Goal: Information Seeking & Learning: Learn about a topic

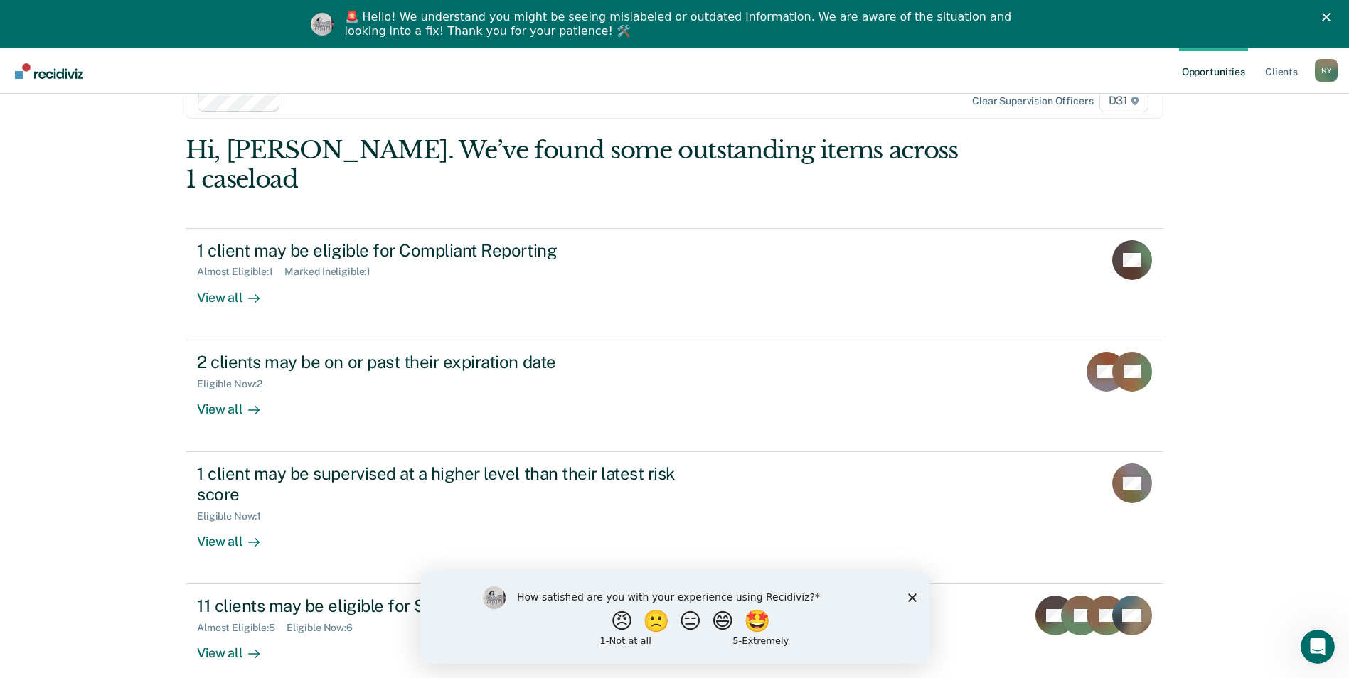
scroll to position [48, 0]
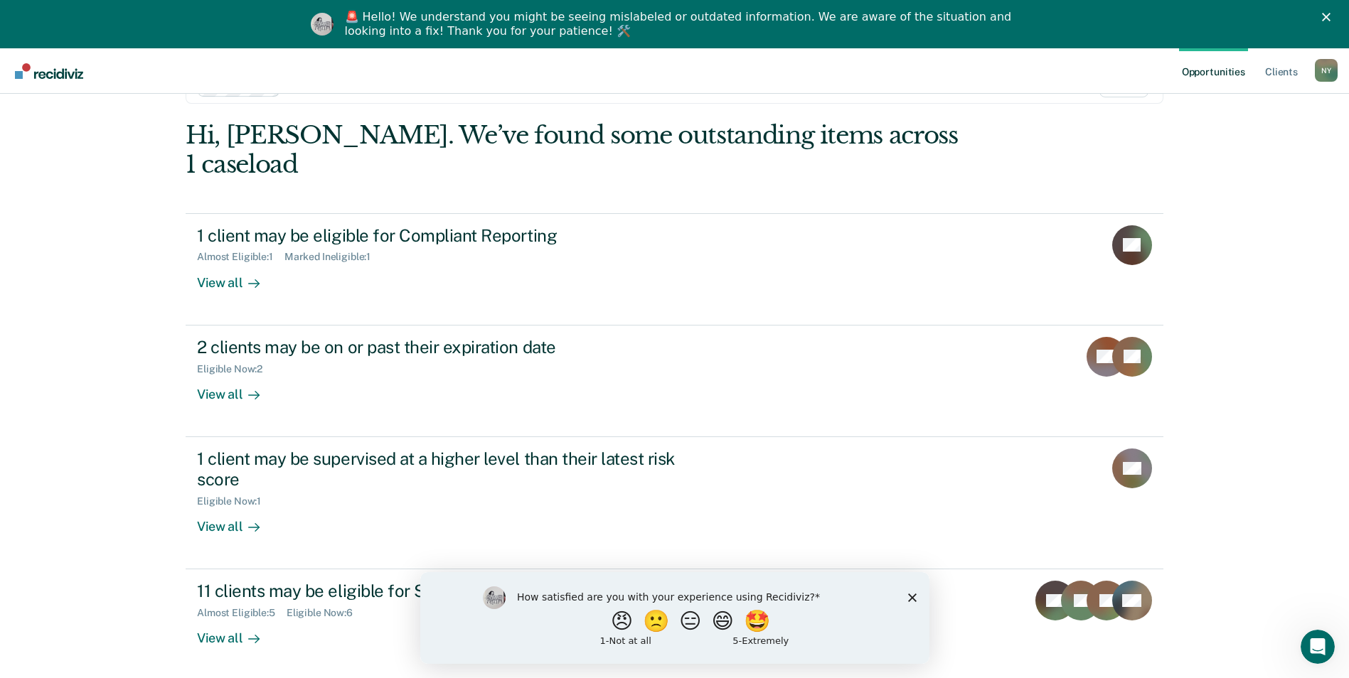
click at [908, 596] on icon "Close survey" at bounding box center [911, 597] width 9 height 9
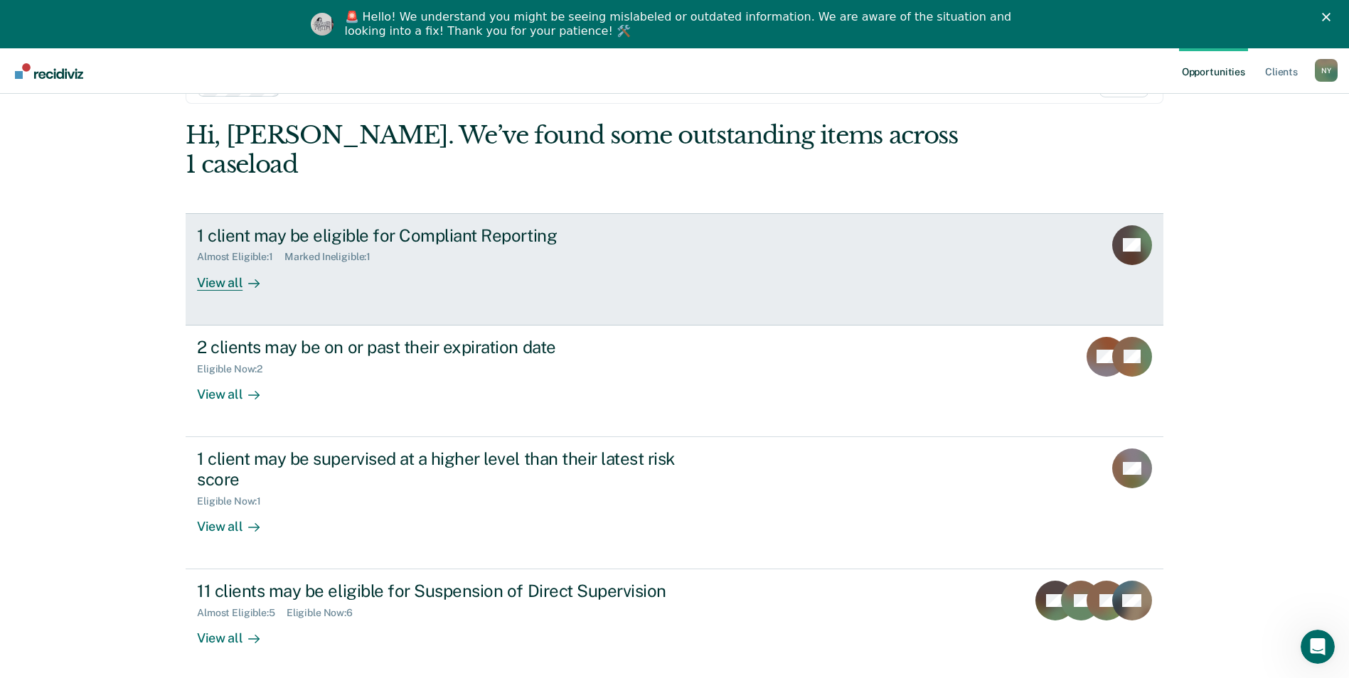
click at [215, 263] on div "View all" at bounding box center [237, 277] width 80 height 28
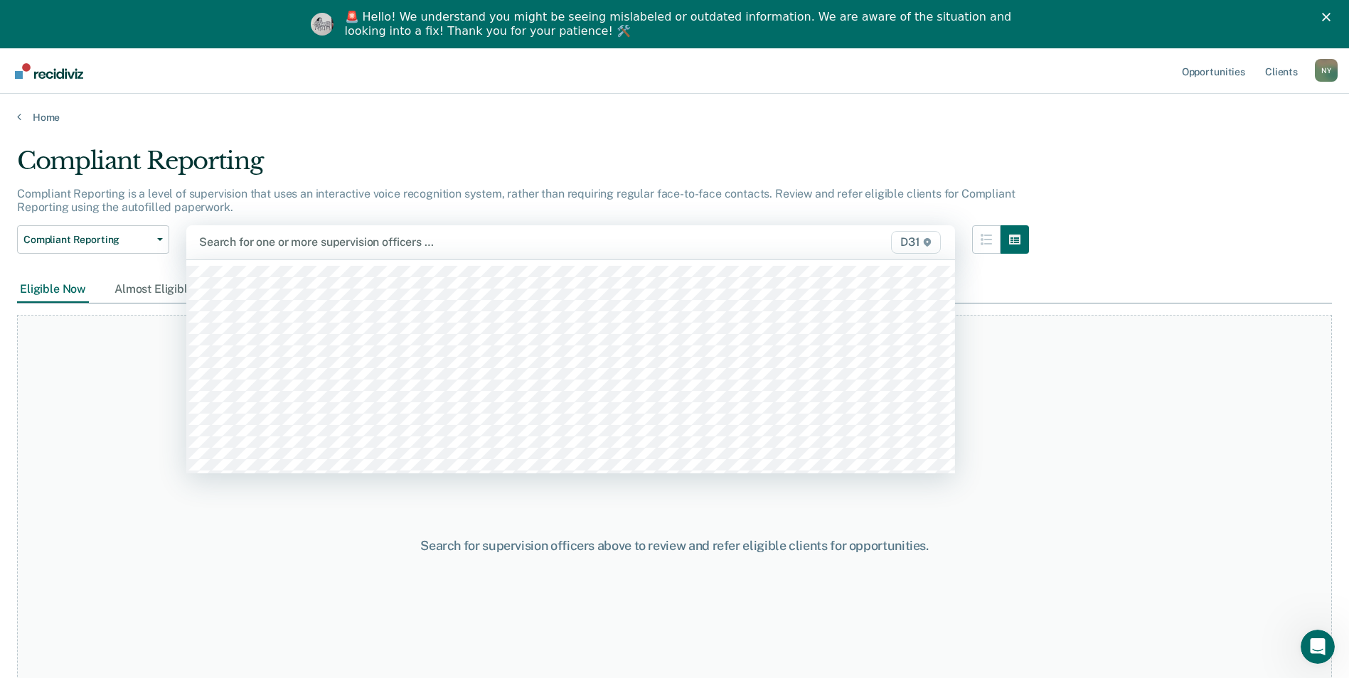
click at [296, 238] on div at bounding box center [458, 242] width 519 height 16
type input "ni"
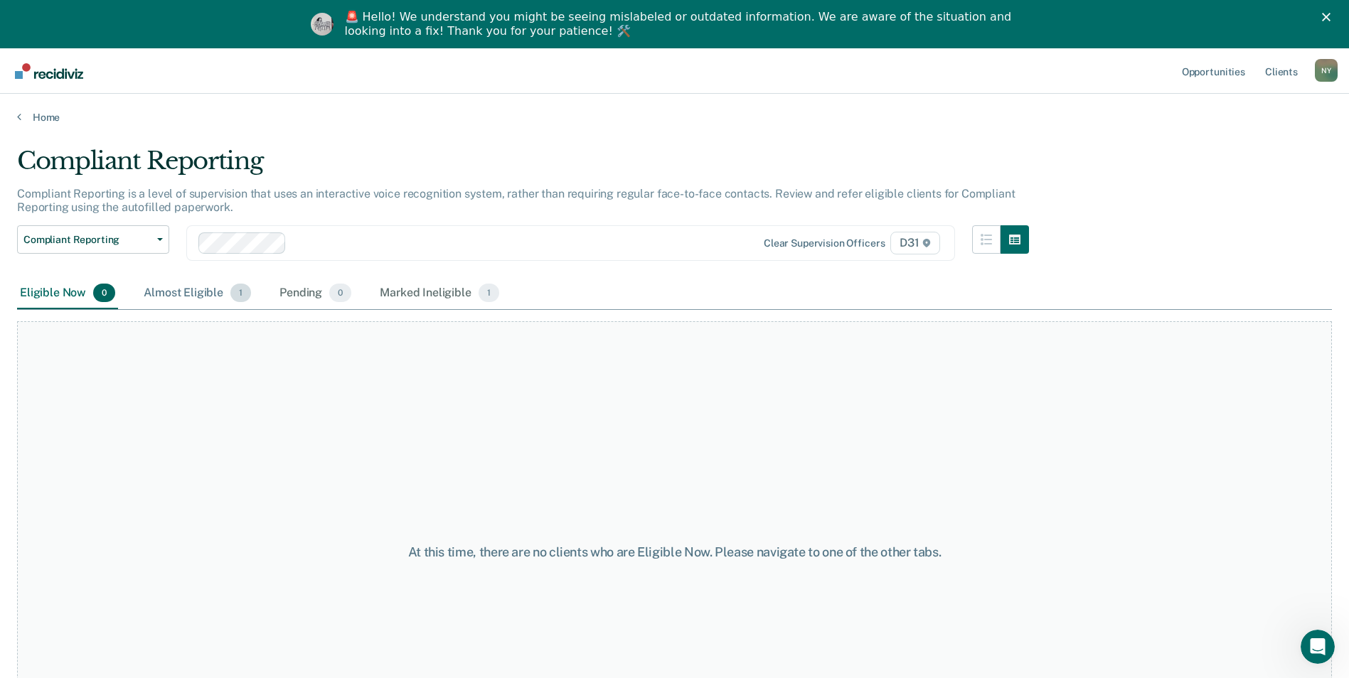
click at [190, 294] on div "Almost Eligible 1" at bounding box center [197, 293] width 113 height 31
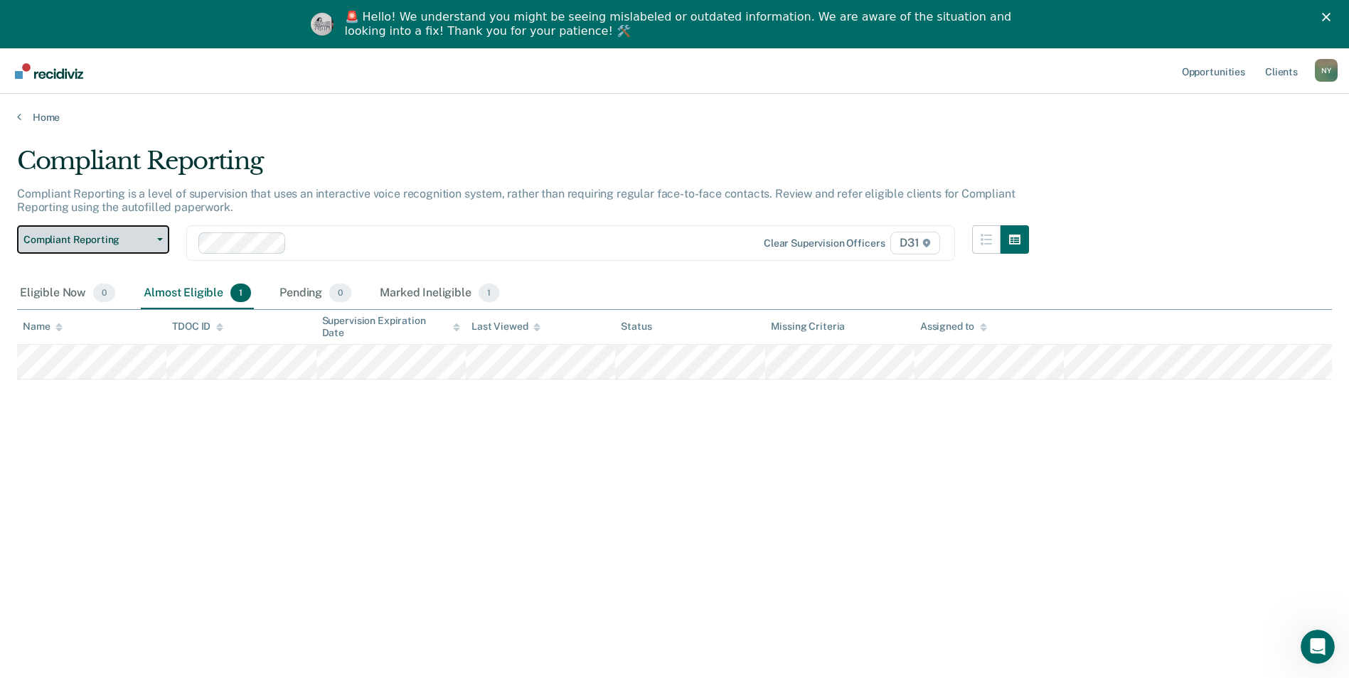
click at [161, 241] on button "Compliant Reporting" at bounding box center [93, 239] width 152 height 28
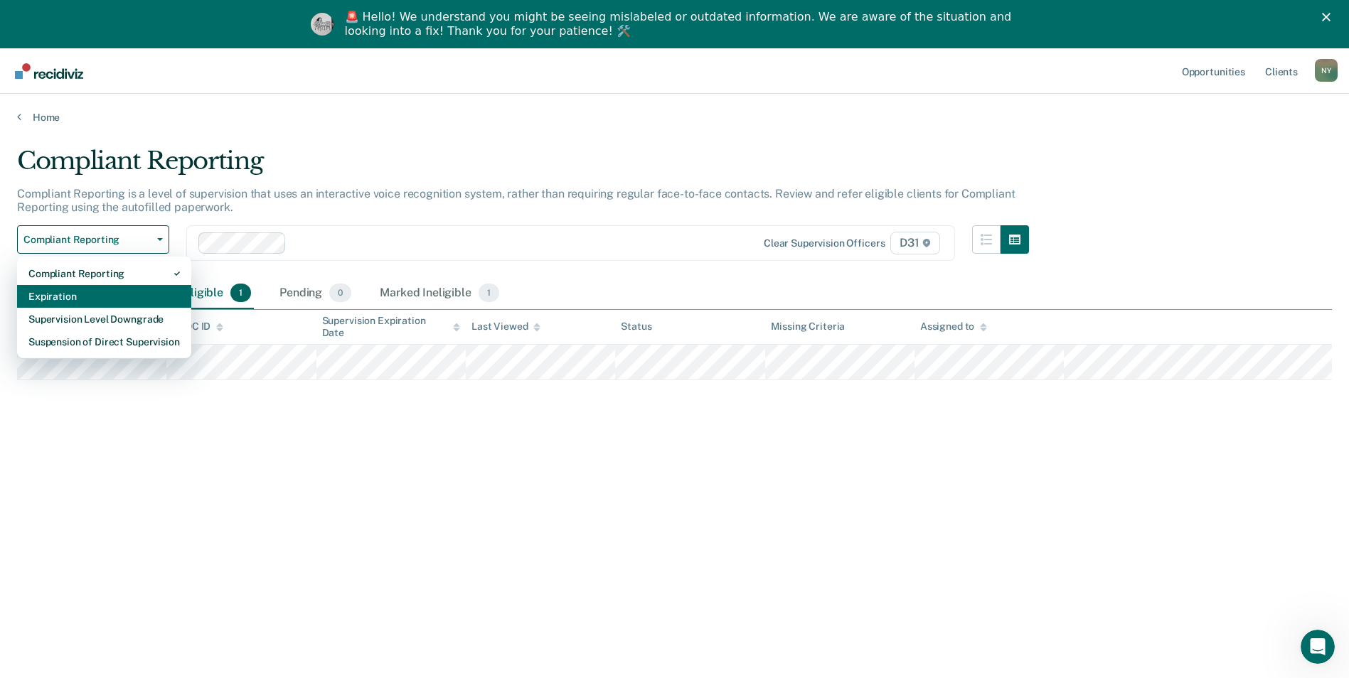
click at [92, 295] on div "Expiration" at bounding box center [103, 296] width 151 height 23
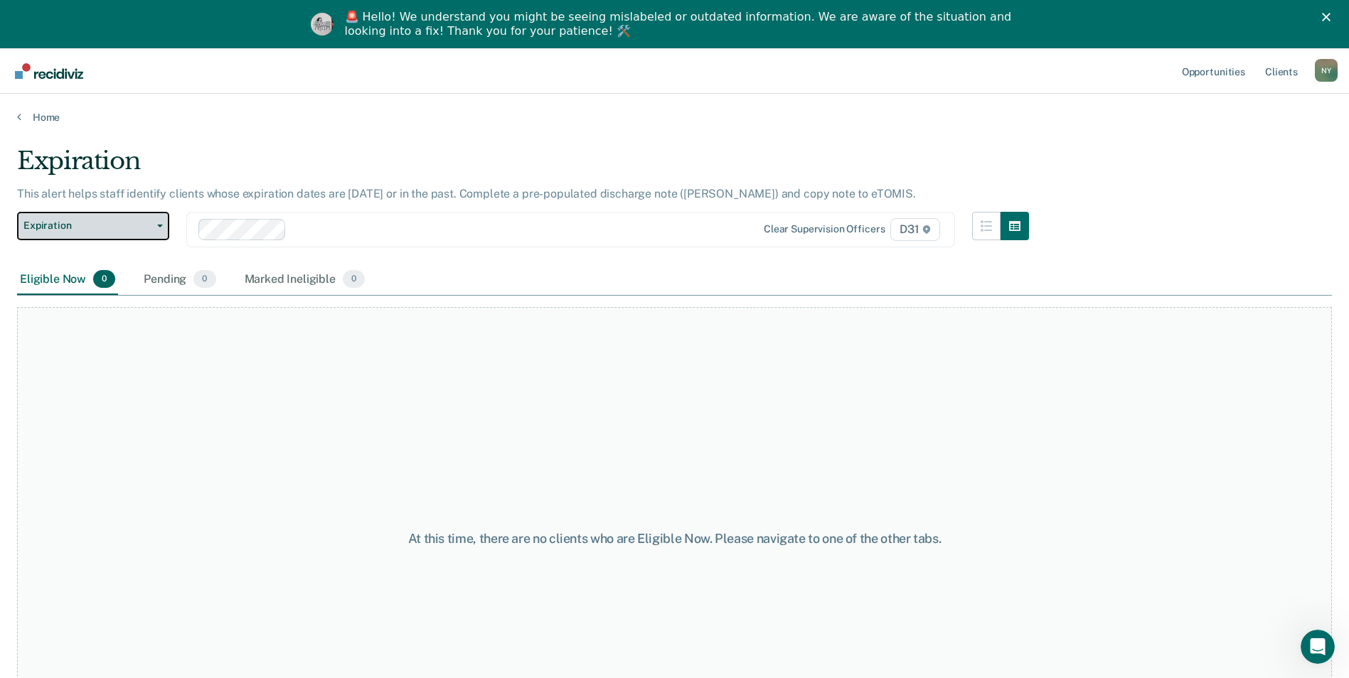
click at [160, 225] on icon "button" at bounding box center [160, 226] width 6 height 3
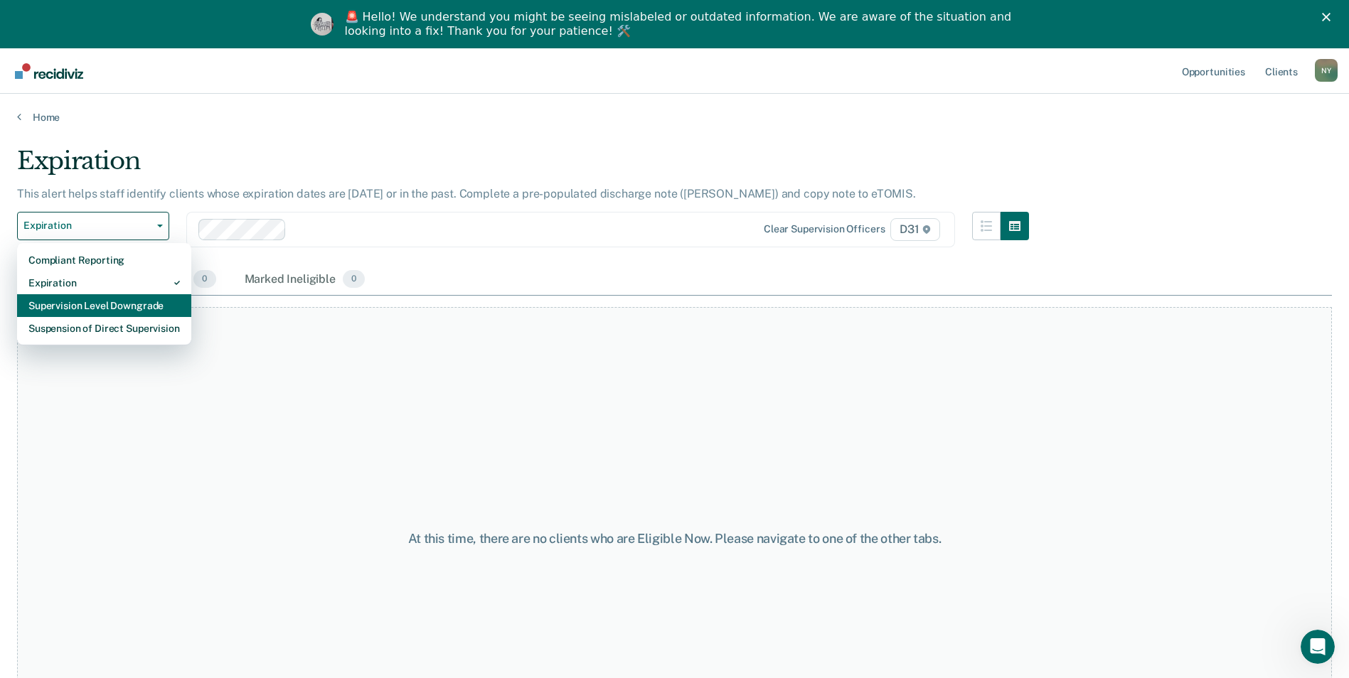
click at [119, 302] on div "Supervision Level Downgrade" at bounding box center [103, 305] width 151 height 23
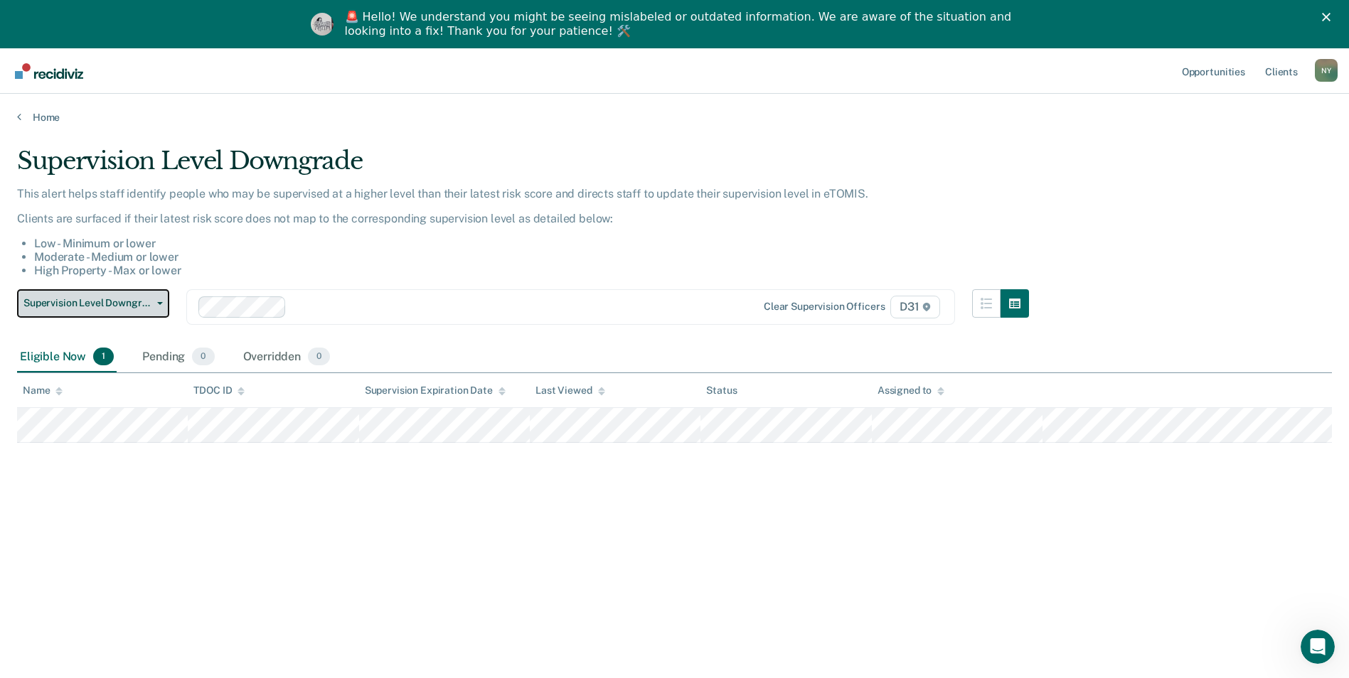
click at [161, 304] on icon "button" at bounding box center [160, 303] width 6 height 3
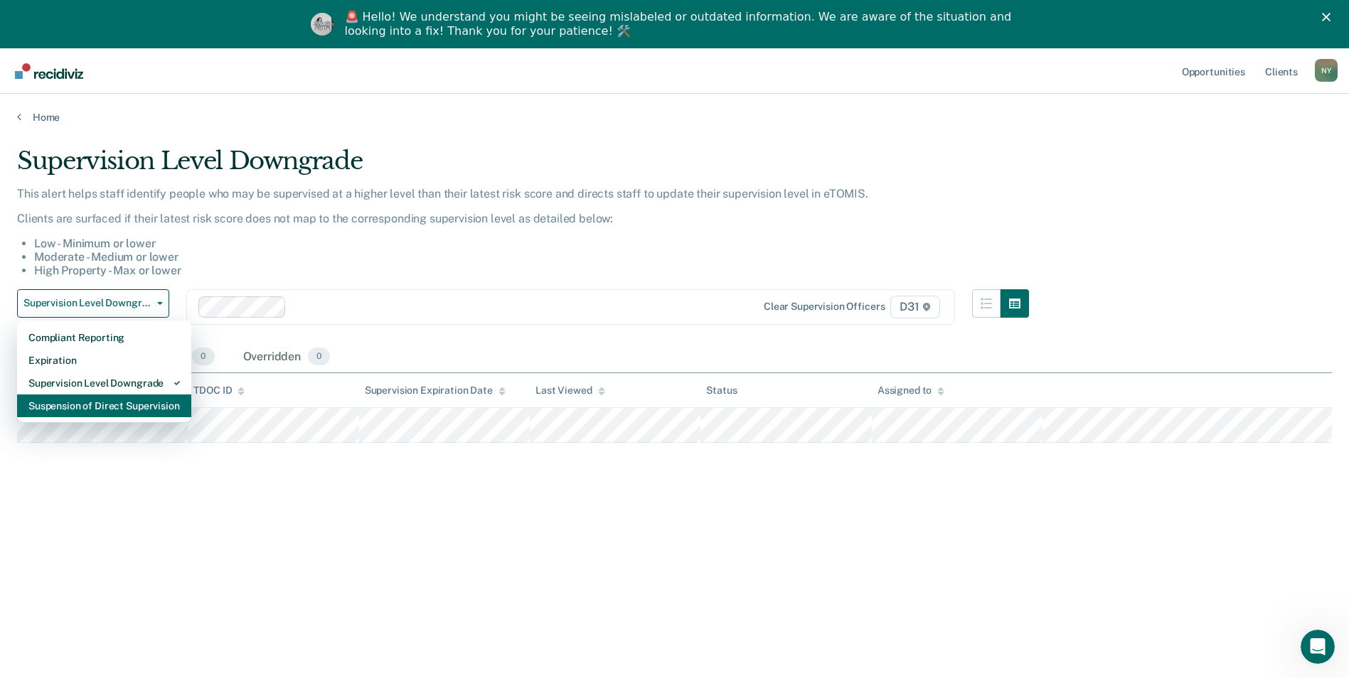
click at [133, 407] on div "Suspension of Direct Supervision" at bounding box center [103, 406] width 151 height 23
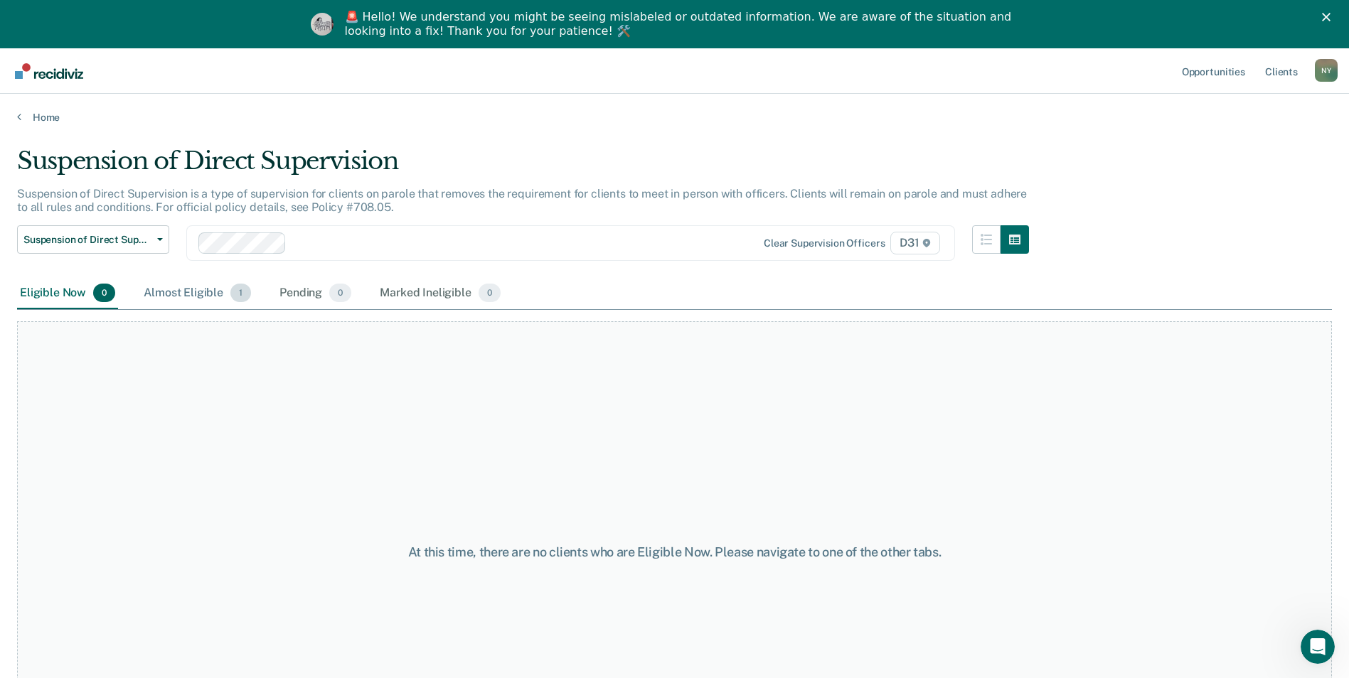
click at [187, 288] on div "Almost Eligible 1" at bounding box center [197, 293] width 113 height 31
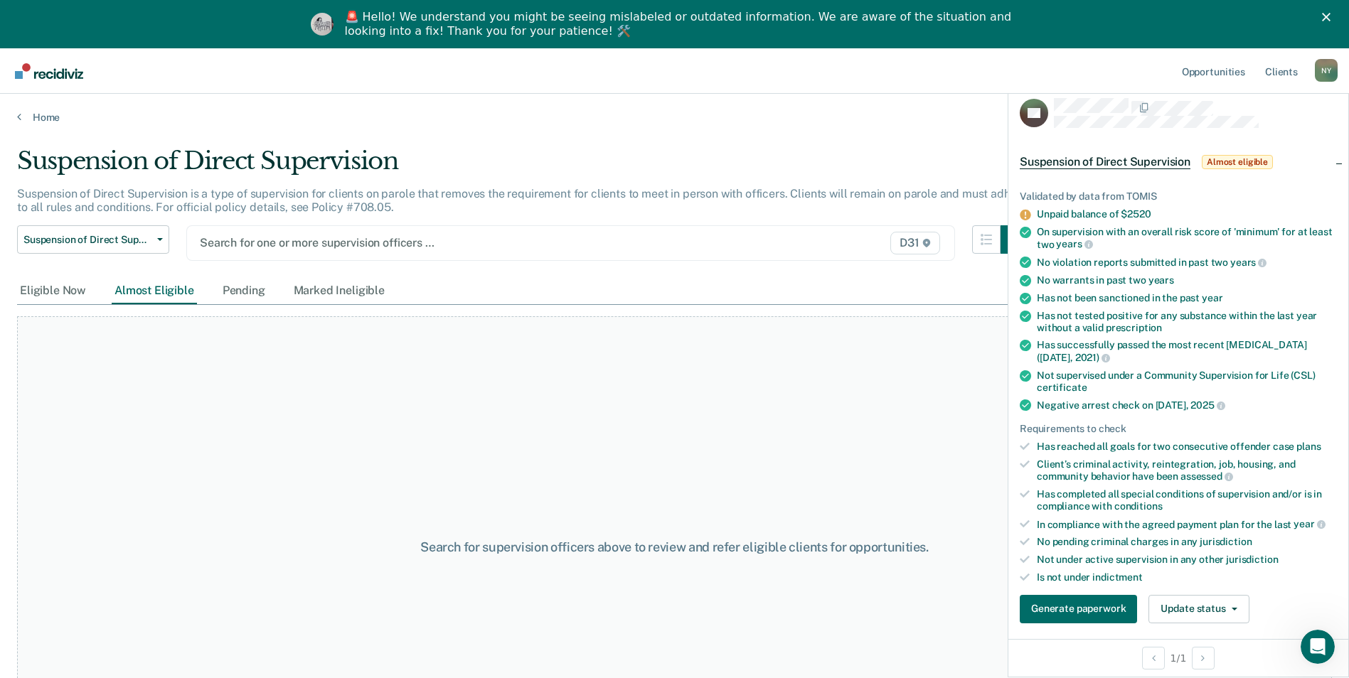
click at [331, 236] on div at bounding box center [459, 243] width 518 height 16
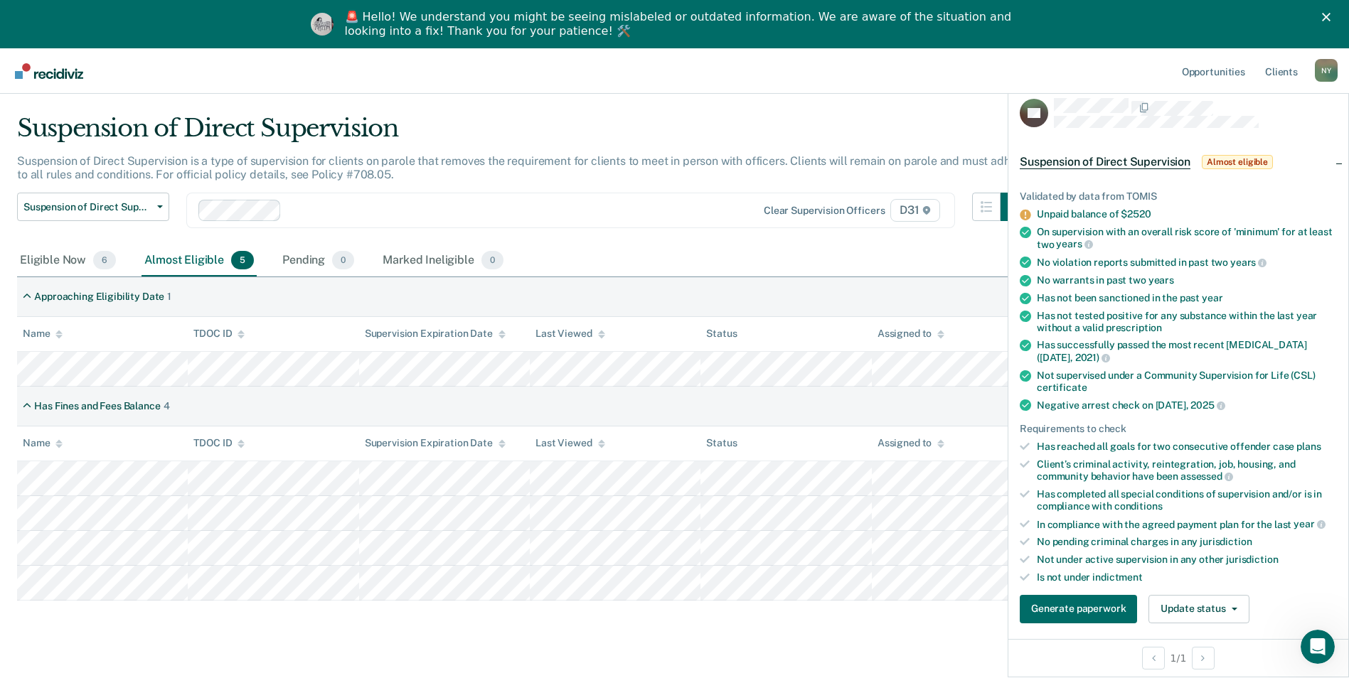
scroll to position [48, 0]
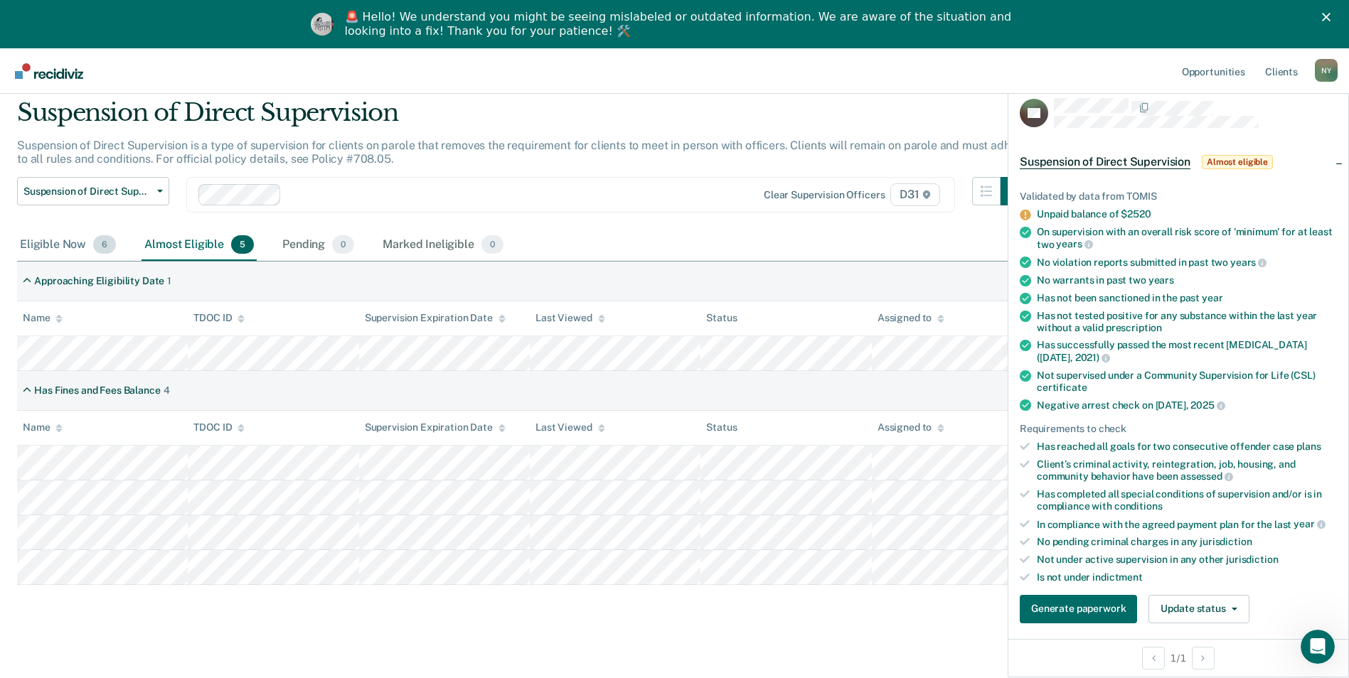
click at [68, 249] on div "Eligible Now 6" at bounding box center [68, 245] width 102 height 31
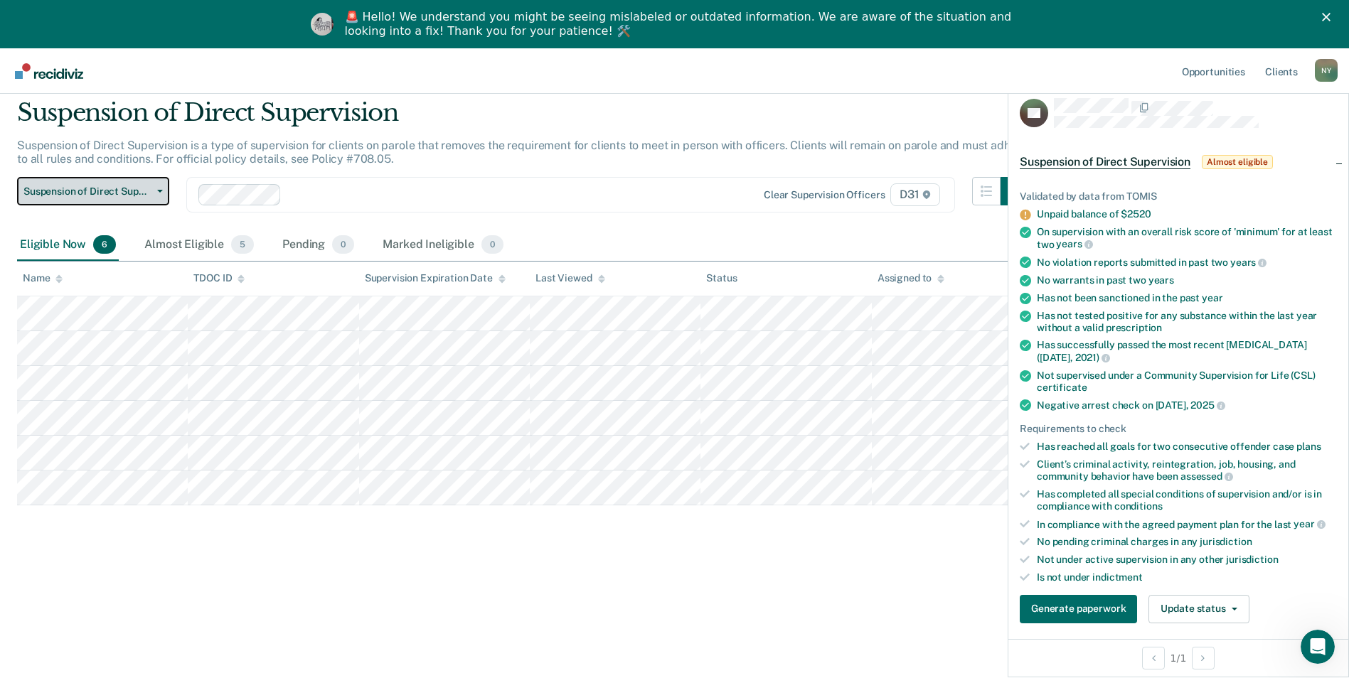
click at [161, 197] on button "Suspension of Direct Supervision" at bounding box center [93, 191] width 152 height 28
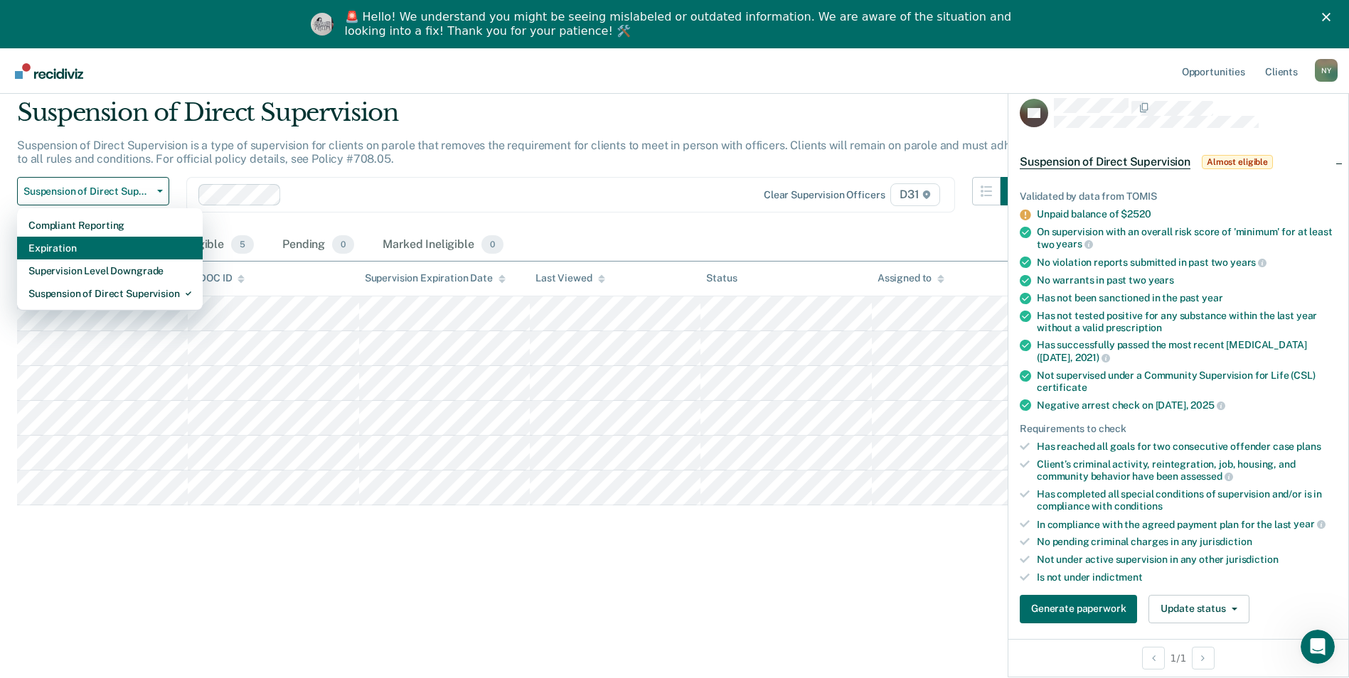
click at [122, 252] on div "Expiration" at bounding box center [109, 248] width 163 height 23
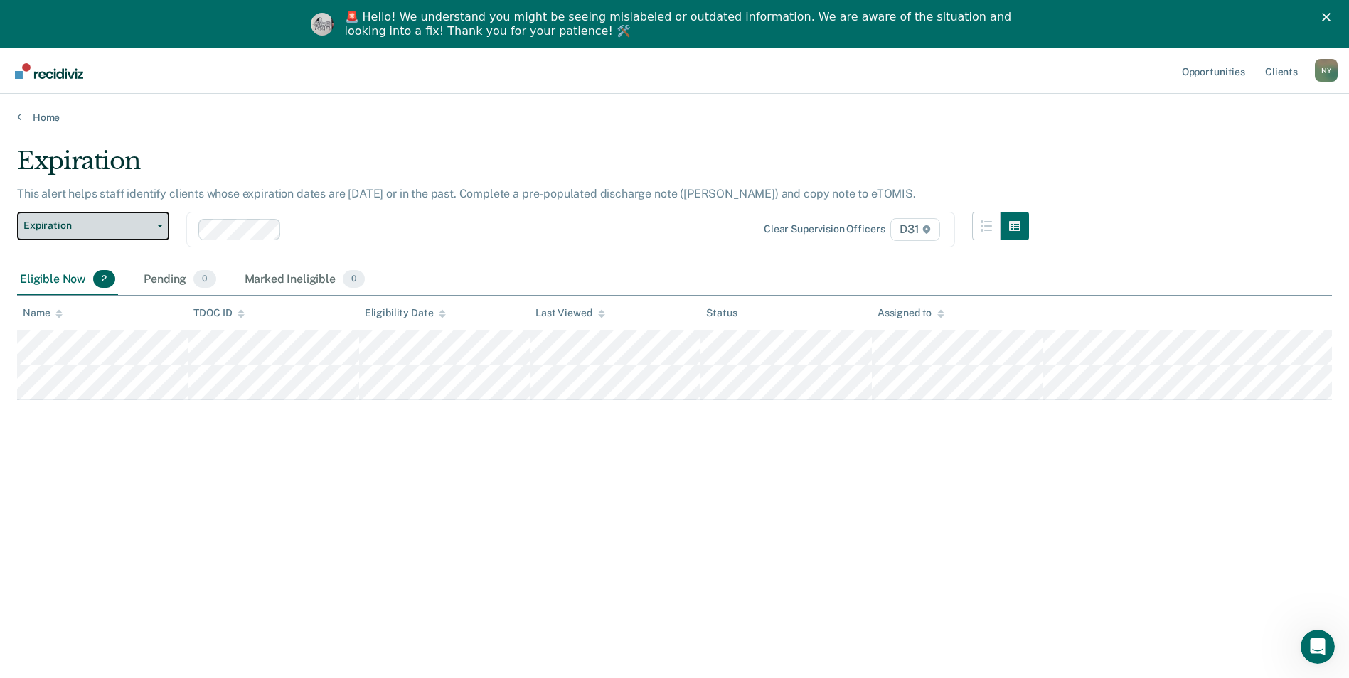
click at [161, 230] on button "Expiration" at bounding box center [93, 226] width 152 height 28
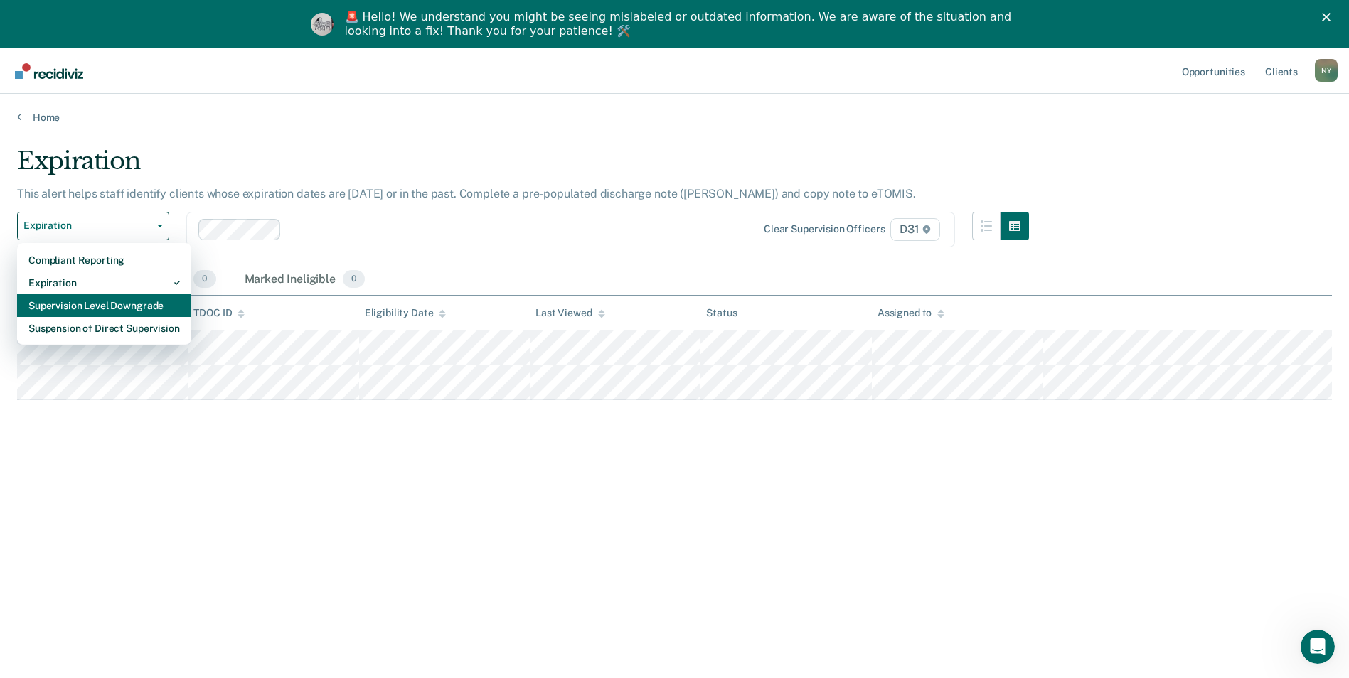
click at [82, 304] on div "Supervision Level Downgrade" at bounding box center [103, 305] width 151 height 23
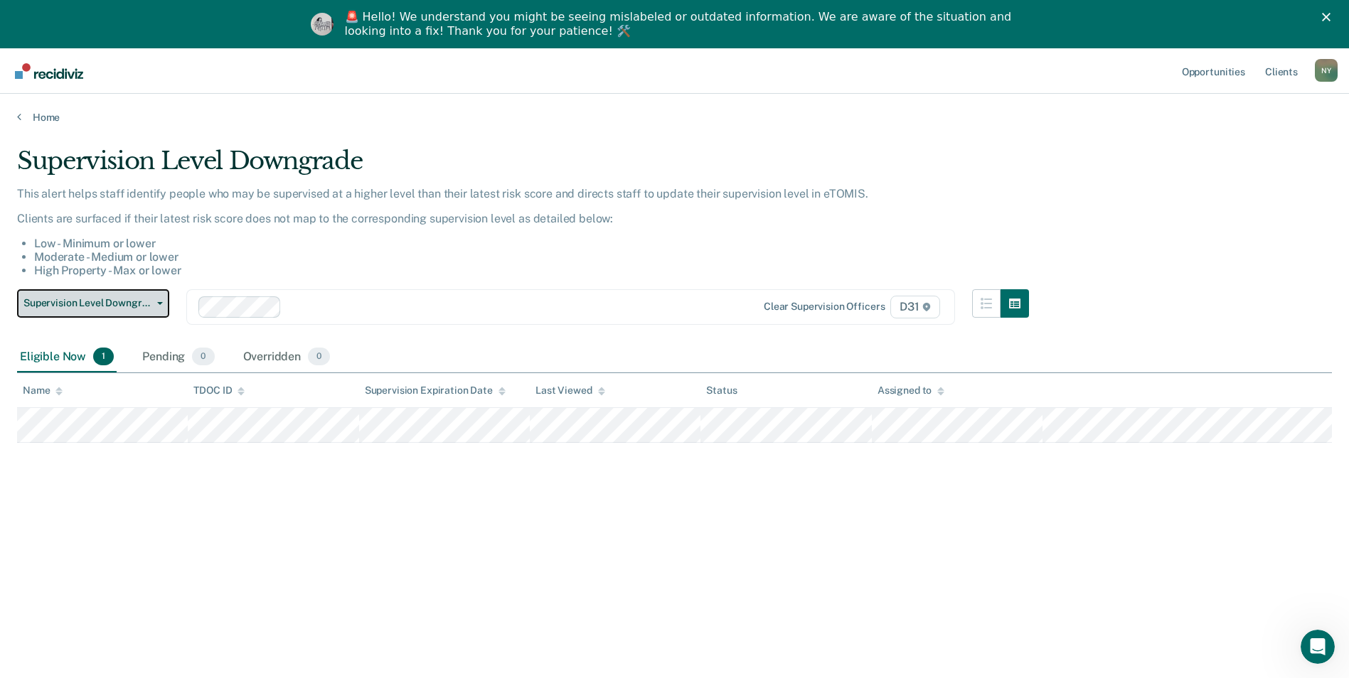
click at [160, 302] on icon "button" at bounding box center [160, 303] width 6 height 3
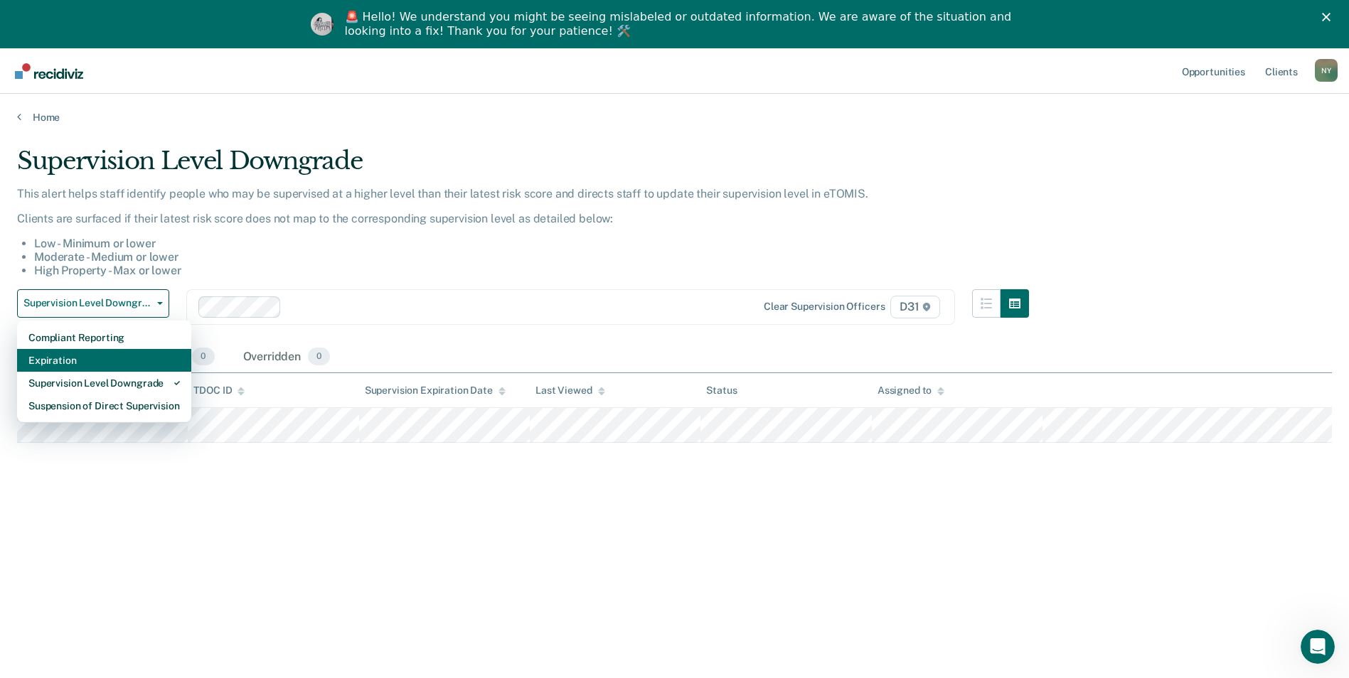
click at [113, 365] on div "Expiration" at bounding box center [103, 360] width 151 height 23
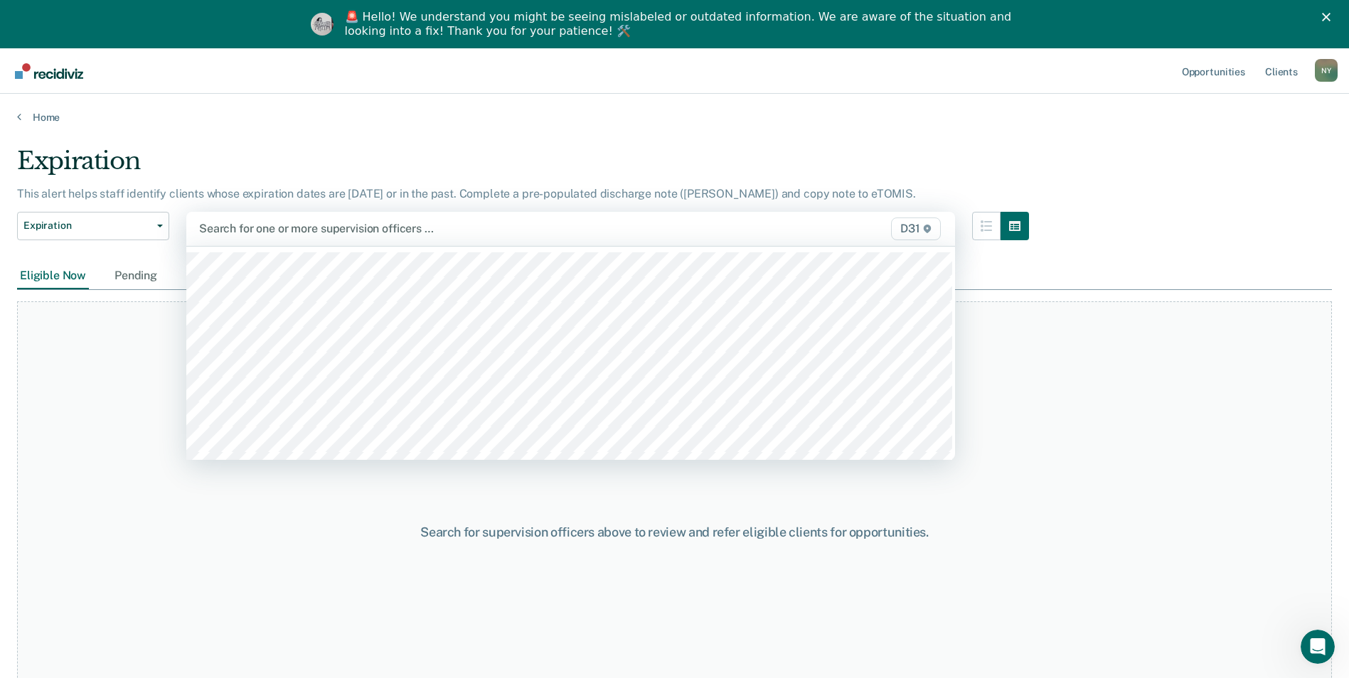
click at [269, 227] on div at bounding box center [458, 228] width 519 height 16
click at [263, 230] on div at bounding box center [458, 228] width 519 height 16
type input "ro"
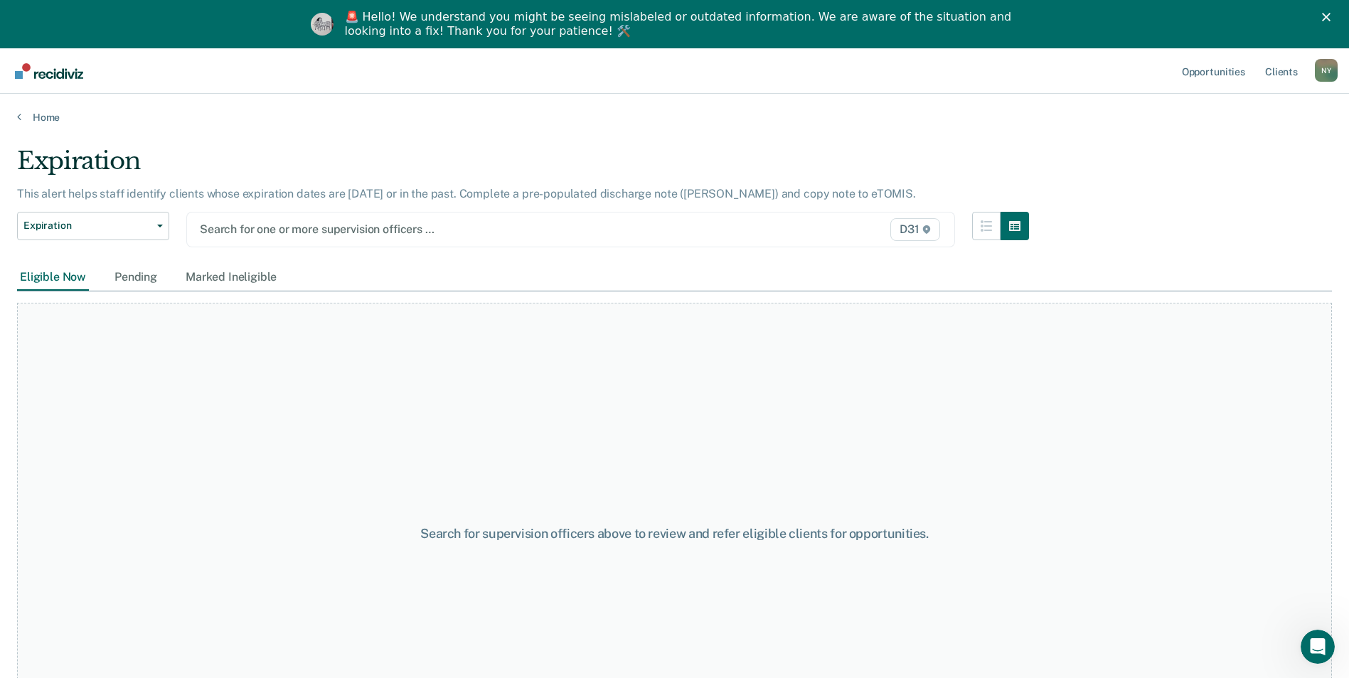
click at [286, 227] on div at bounding box center [459, 229] width 518 height 16
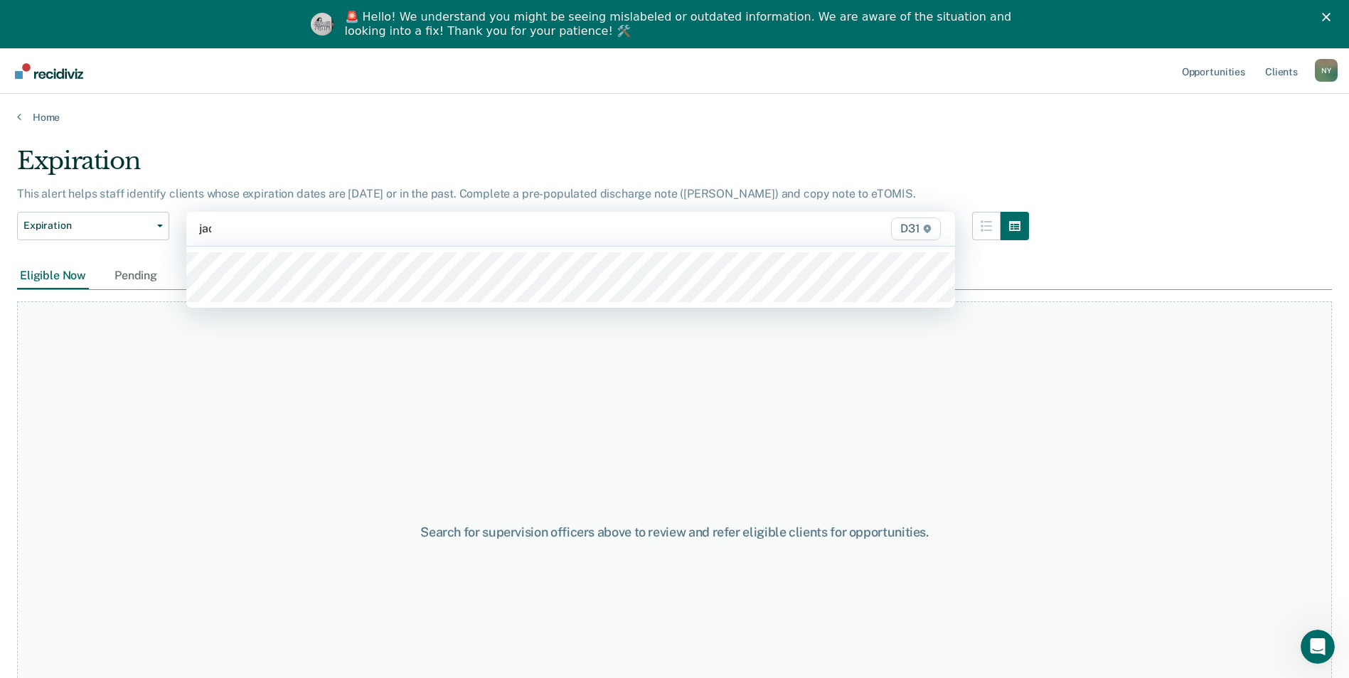
type input "jaco"
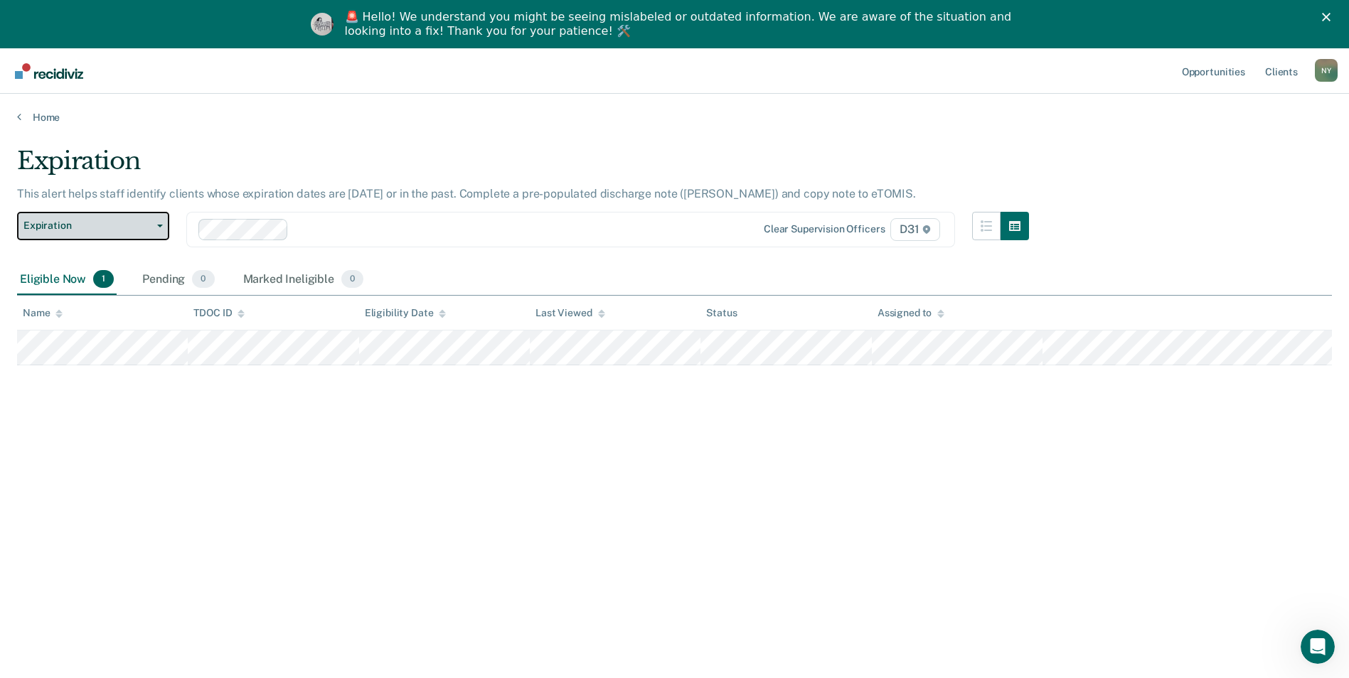
click at [159, 225] on icon "button" at bounding box center [160, 226] width 6 height 3
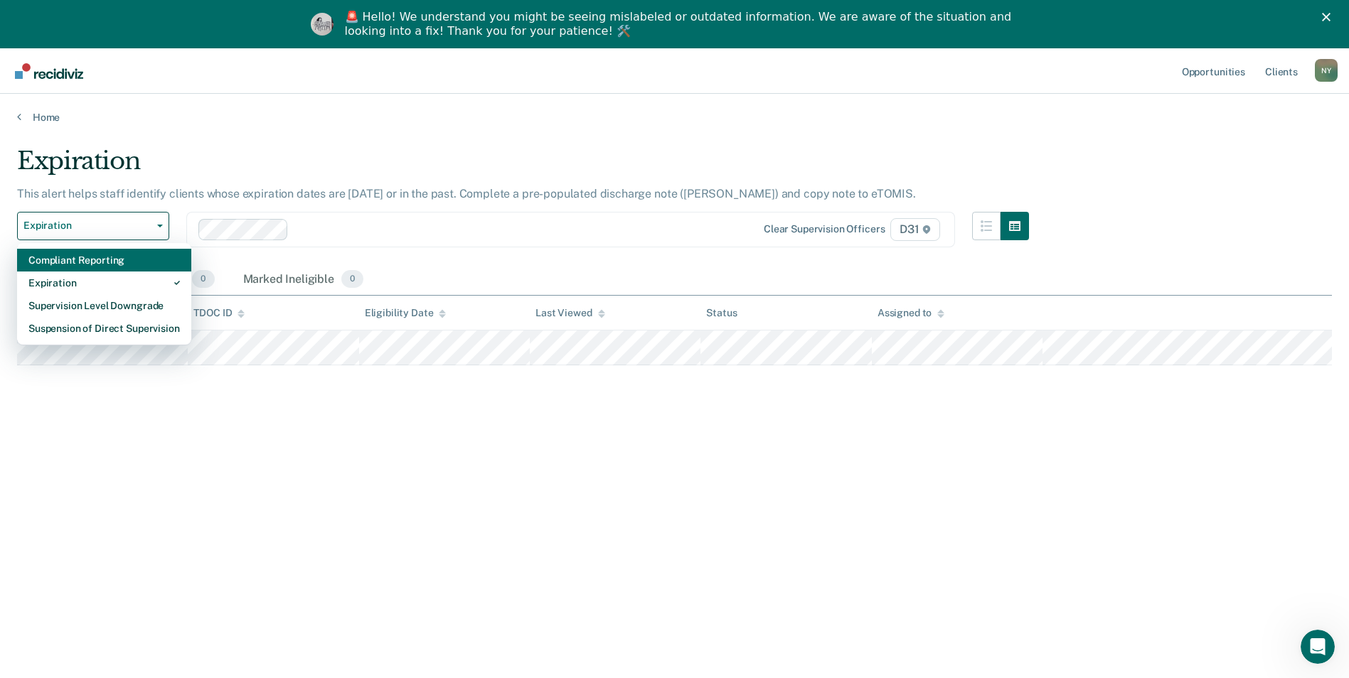
click at [92, 263] on div "Compliant Reporting" at bounding box center [103, 260] width 151 height 23
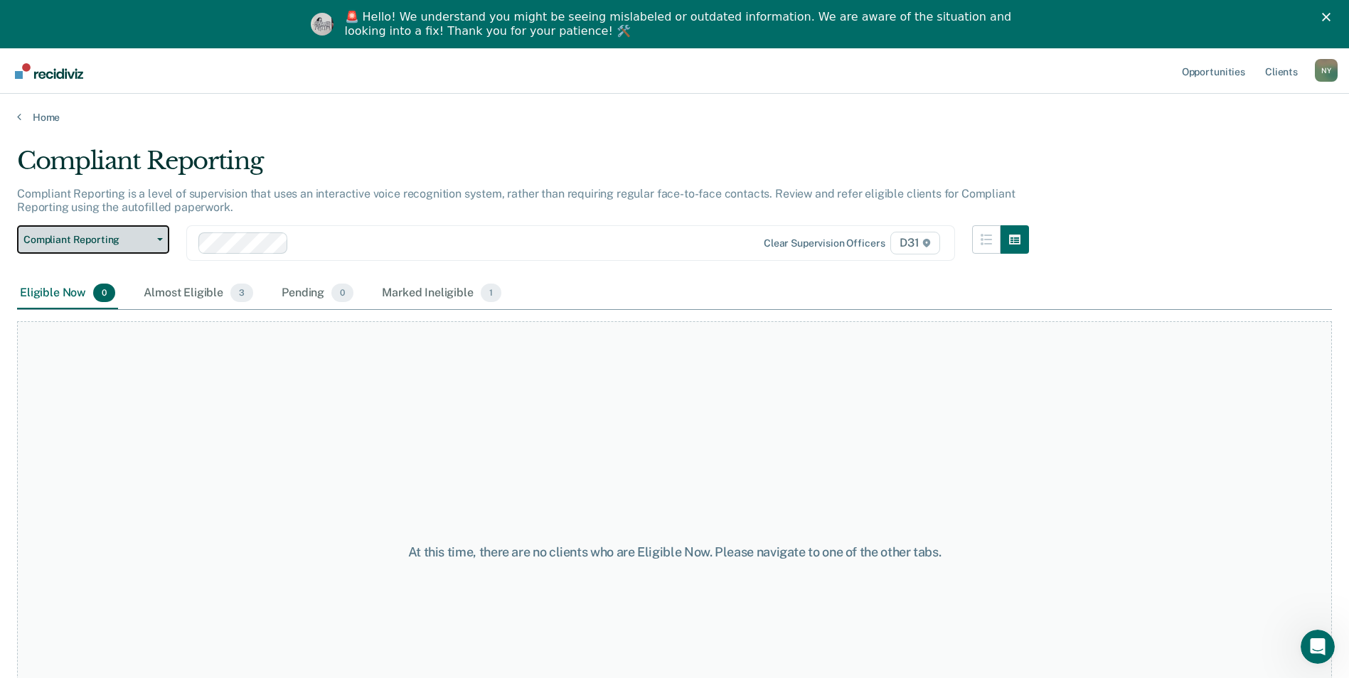
click at [161, 240] on icon "button" at bounding box center [160, 239] width 6 height 3
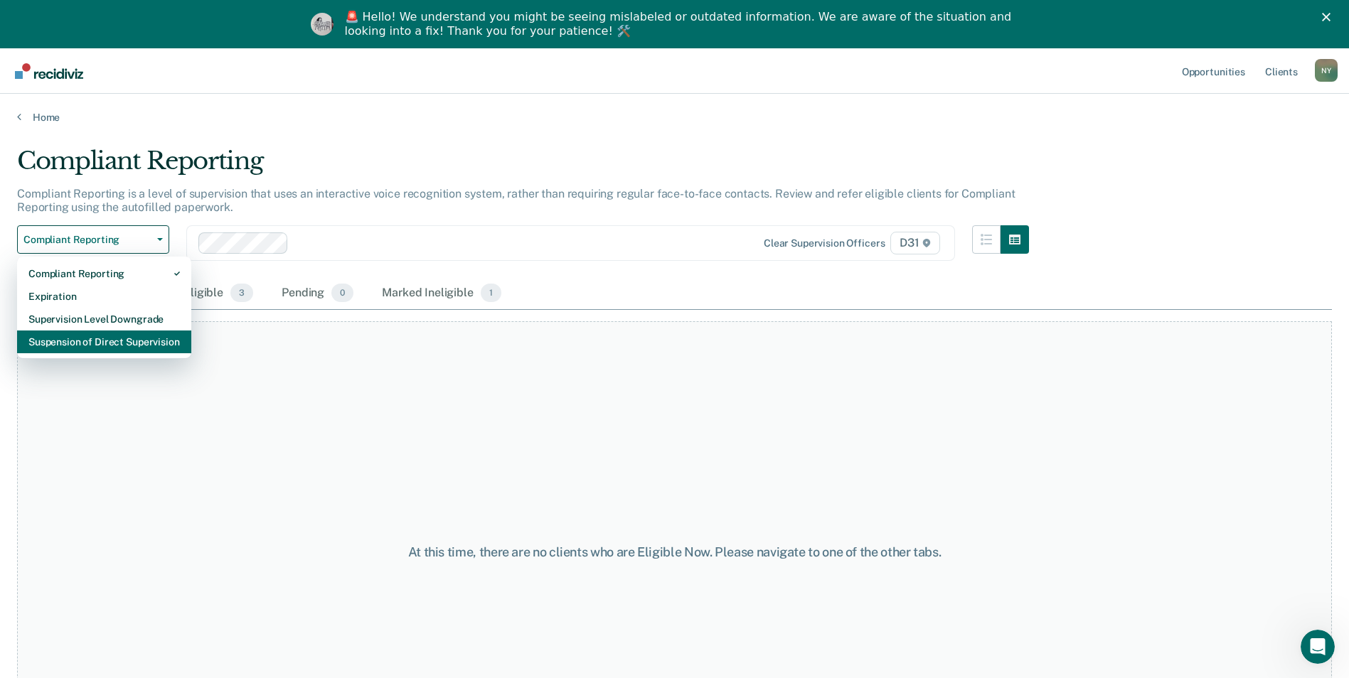
click at [119, 344] on div "Suspension of Direct Supervision" at bounding box center [103, 342] width 151 height 23
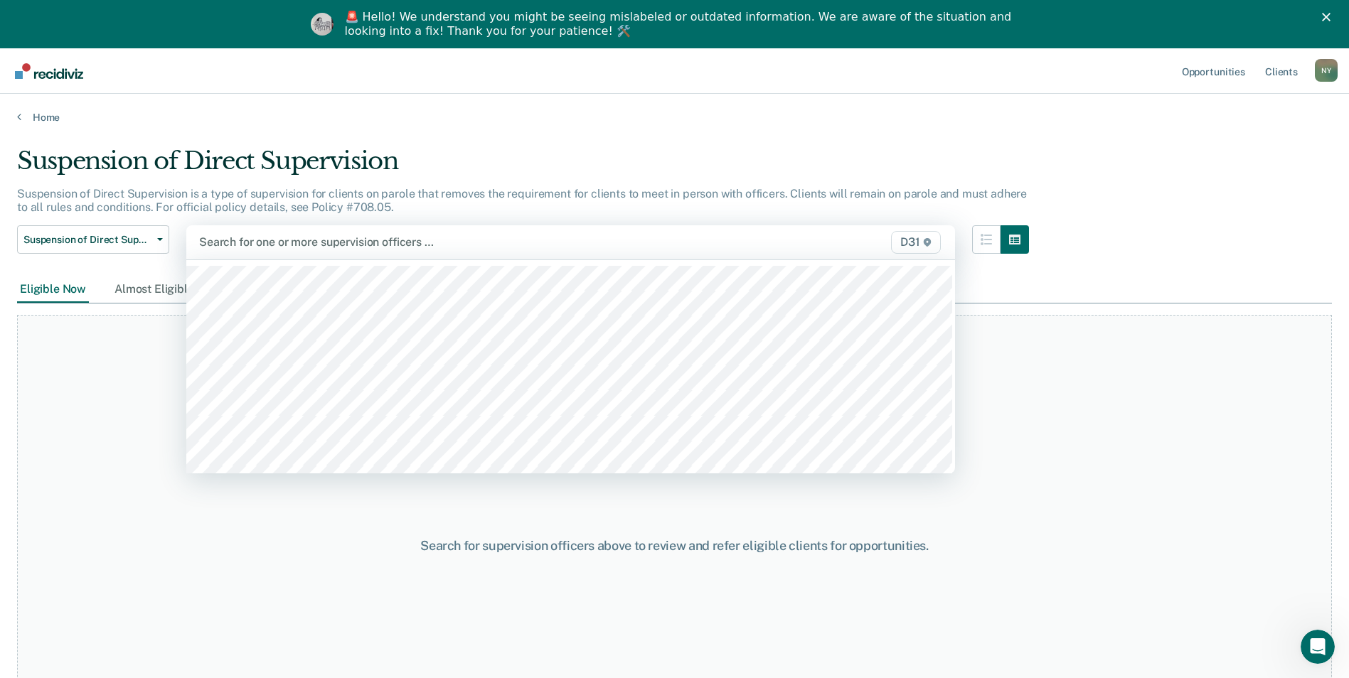
click at [272, 241] on div at bounding box center [458, 242] width 519 height 16
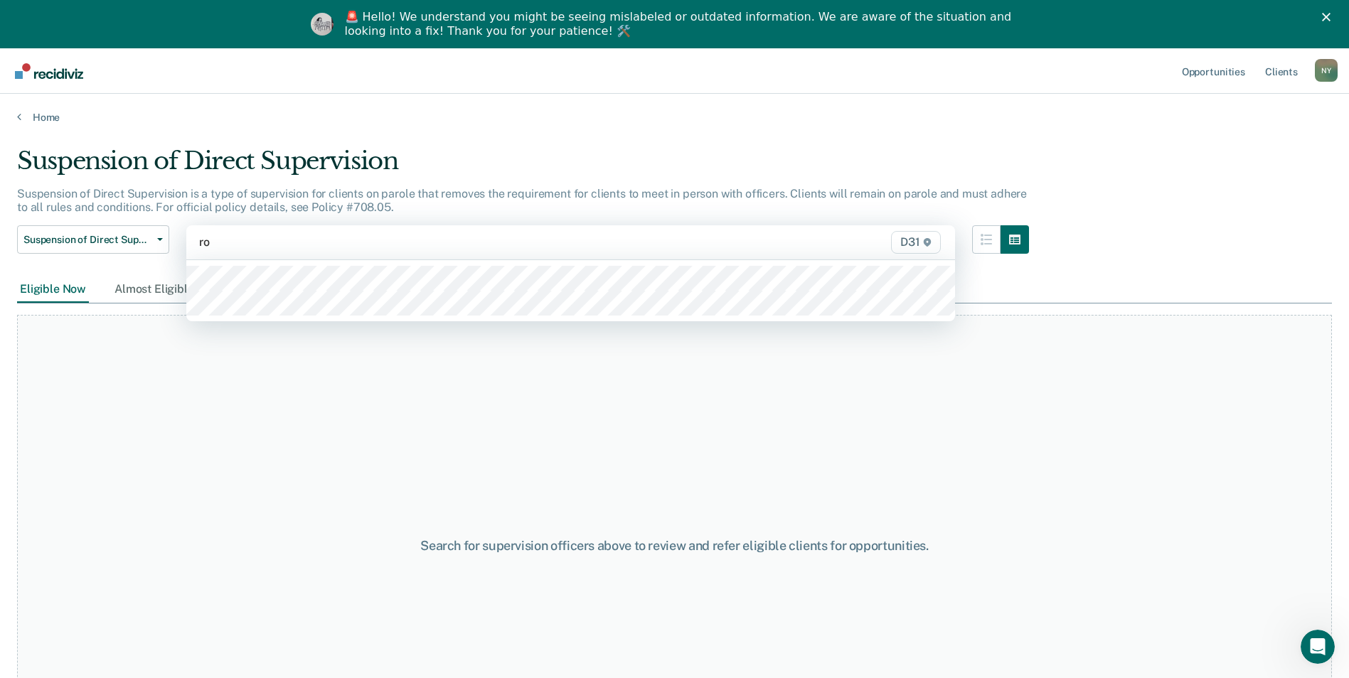
type input "rob"
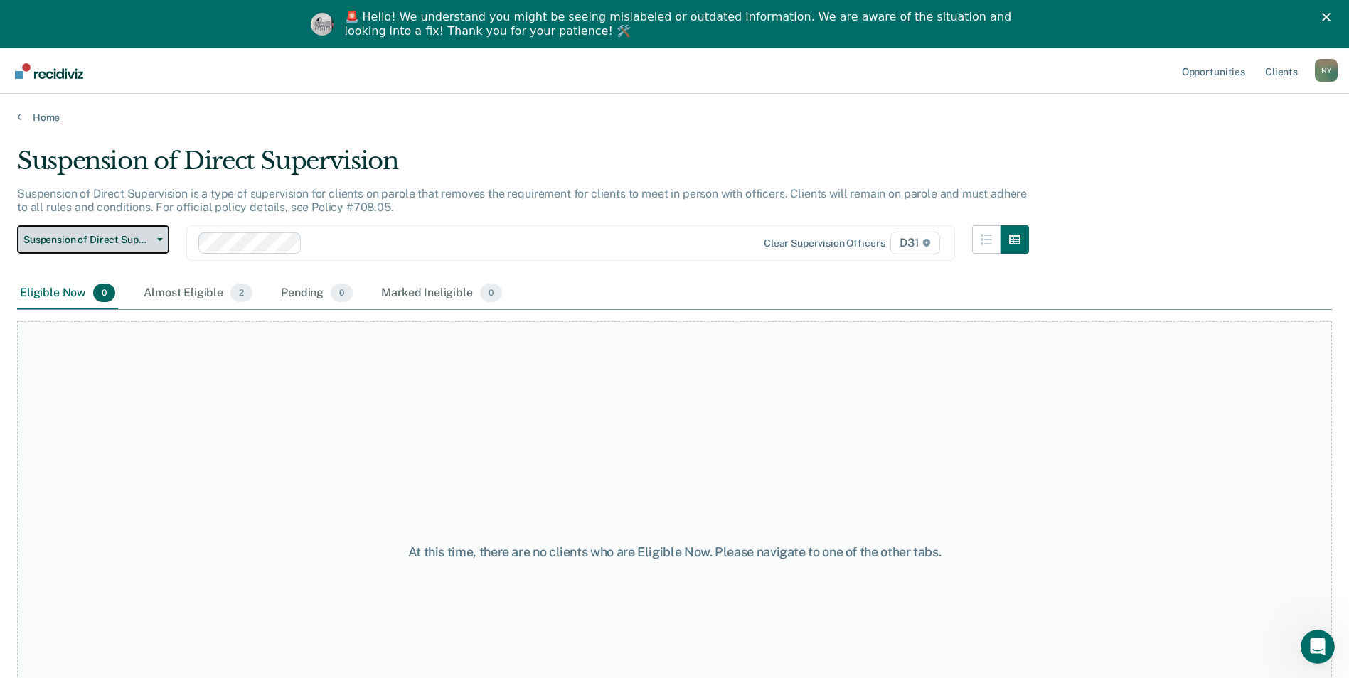
click at [161, 240] on icon "button" at bounding box center [160, 239] width 6 height 3
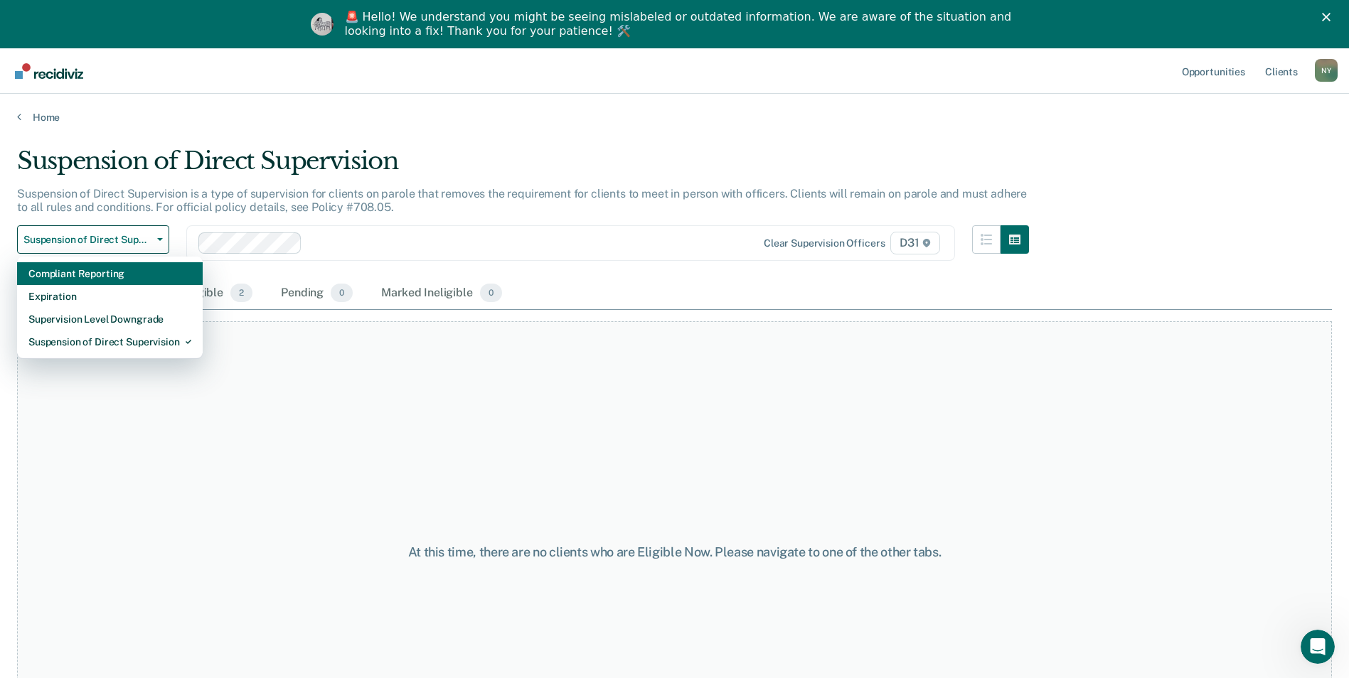
click at [127, 279] on div "Compliant Reporting" at bounding box center [109, 273] width 163 height 23
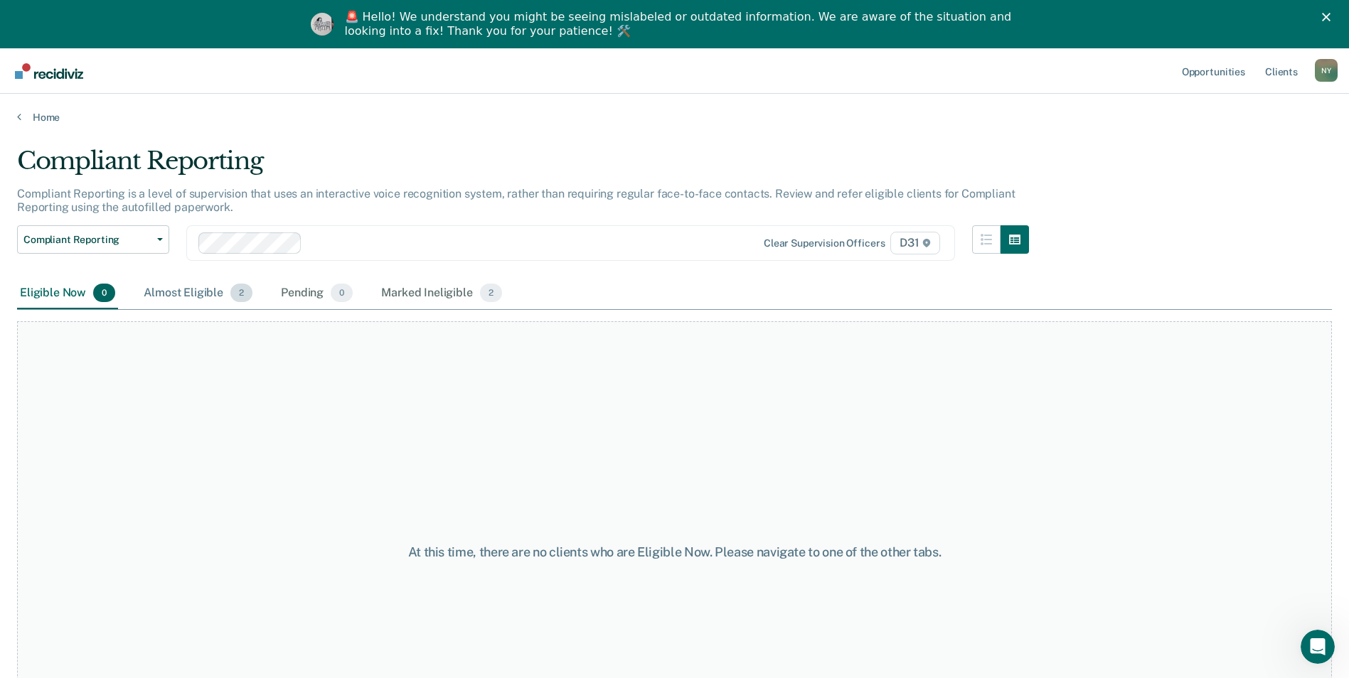
click at [191, 288] on div "Almost Eligible 2" at bounding box center [198, 293] width 114 height 31
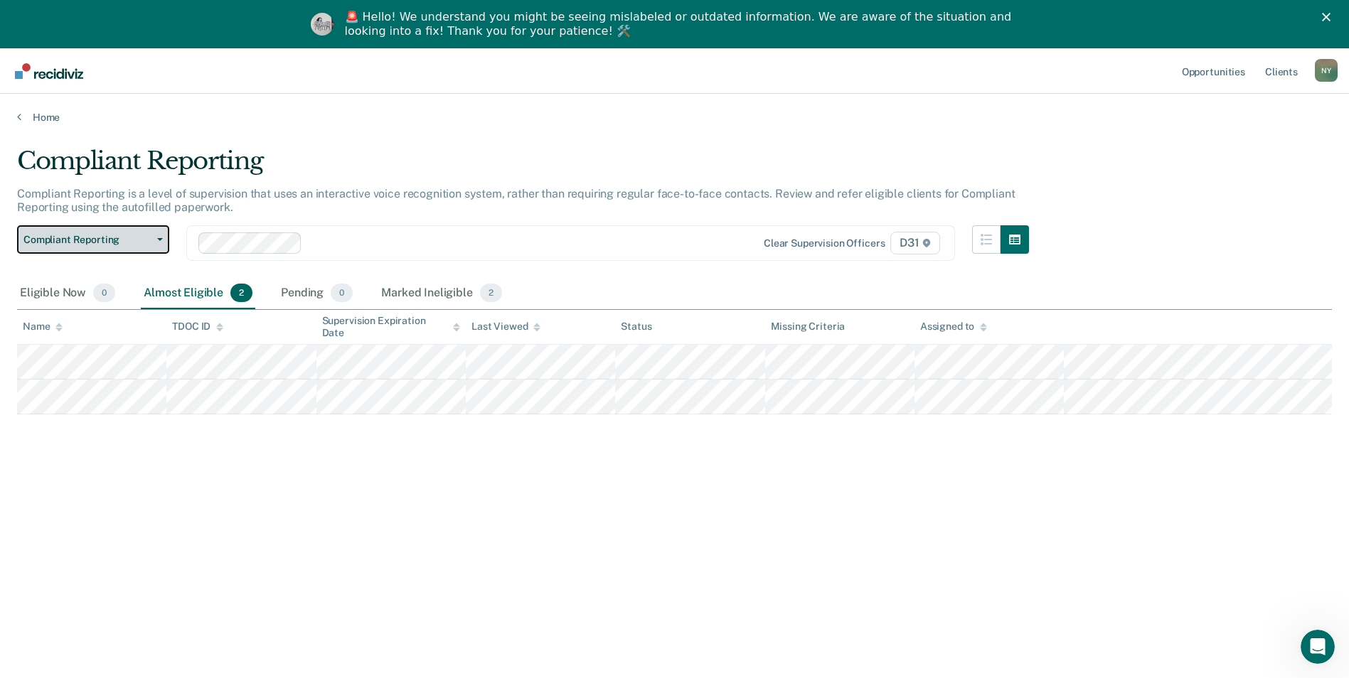
click at [160, 238] on icon "button" at bounding box center [160, 239] width 6 height 3
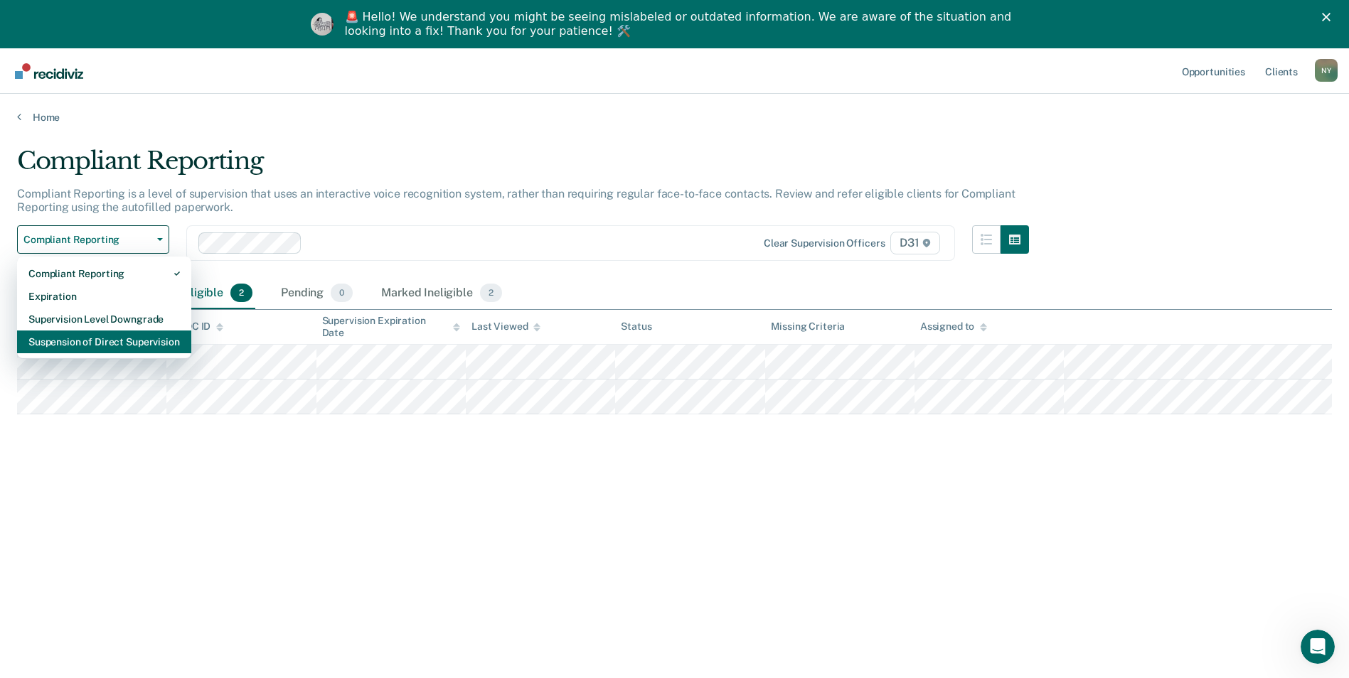
click at [117, 340] on div "Suspension of Direct Supervision" at bounding box center [103, 342] width 151 height 23
